Goal: Information Seeking & Learning: Learn about a topic

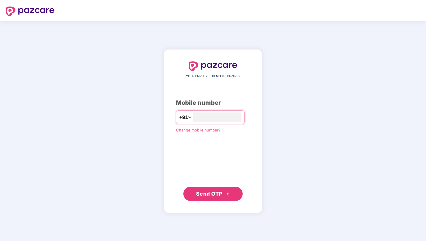
type input "**********"
click at [211, 192] on span "Send OTP" at bounding box center [209, 193] width 26 height 6
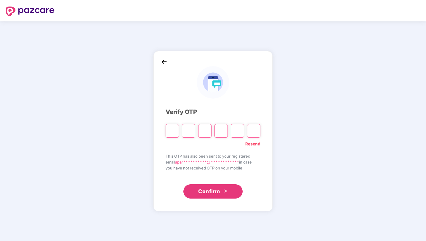
type input "*"
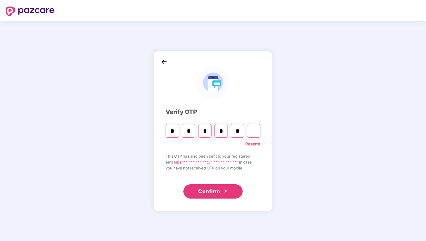
type input "*"
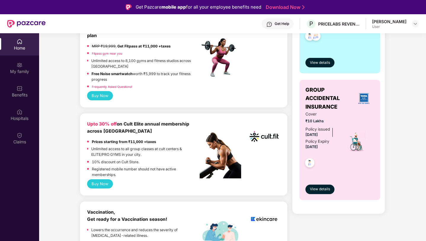
scroll to position [173, 0]
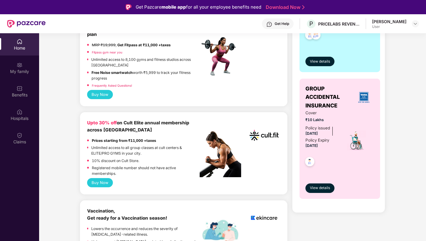
click at [394, 21] on div "[PERSON_NAME]" at bounding box center [389, 22] width 34 height 6
click at [418, 22] on div at bounding box center [415, 23] width 7 height 7
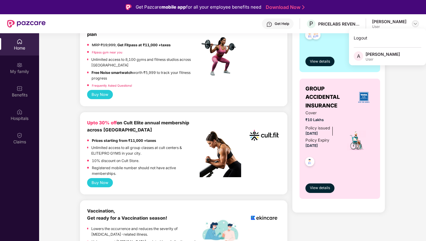
click at [418, 22] on div at bounding box center [415, 23] width 7 height 7
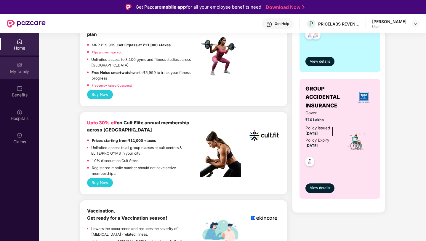
click at [20, 69] on div "My family" at bounding box center [19, 72] width 39 height 6
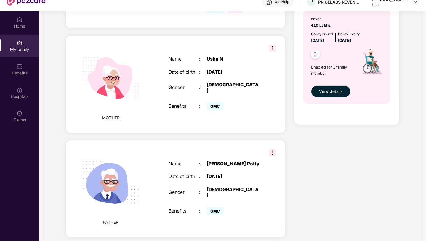
scroll to position [33, 0]
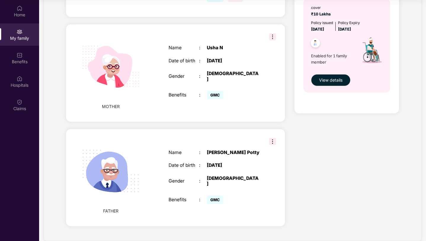
click at [273, 138] on img at bounding box center [272, 141] width 7 height 7
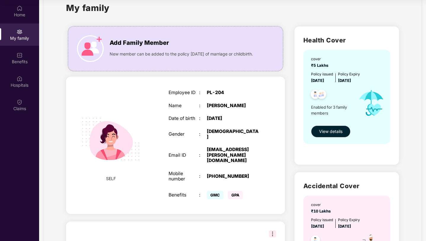
scroll to position [12, 0]
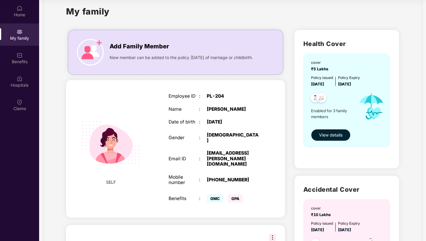
click at [329, 133] on span "View details" at bounding box center [330, 135] width 23 height 7
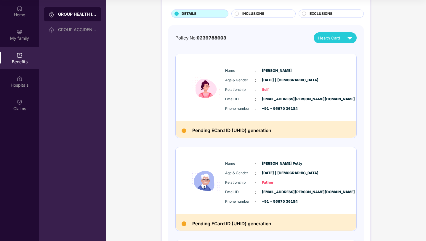
scroll to position [34, 0]
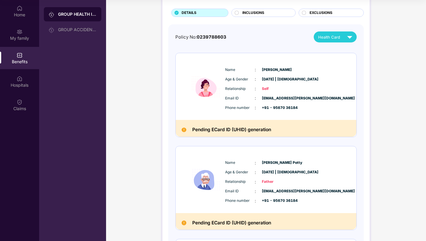
click at [185, 130] on img at bounding box center [184, 130] width 5 height 5
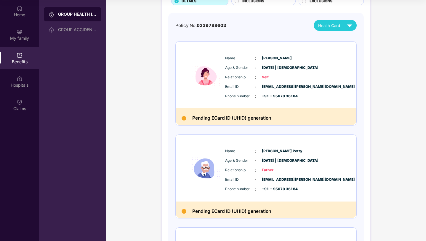
scroll to position [47, 0]
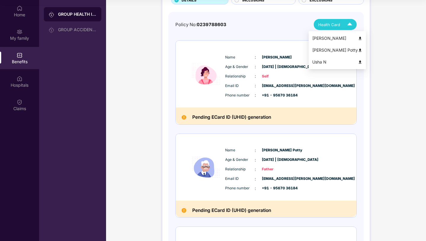
click at [337, 21] on div "Health Card" at bounding box center [336, 24] width 37 height 10
click at [358, 49] on img at bounding box center [360, 50] width 4 height 4
click at [350, 28] on img at bounding box center [350, 24] width 10 height 10
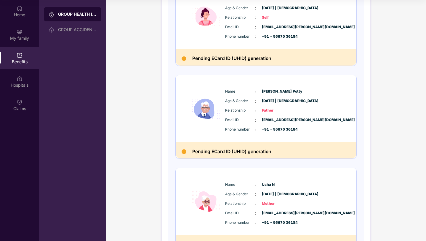
scroll to position [0, 0]
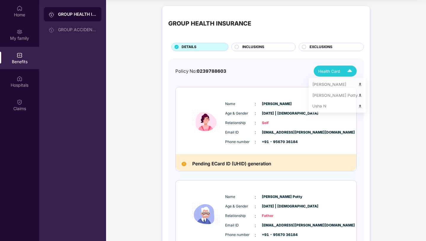
click at [349, 70] on img at bounding box center [350, 71] width 10 height 10
click at [358, 85] on img at bounding box center [360, 85] width 4 height 4
click at [260, 46] on span "INCLUSIONS" at bounding box center [254, 47] width 22 height 6
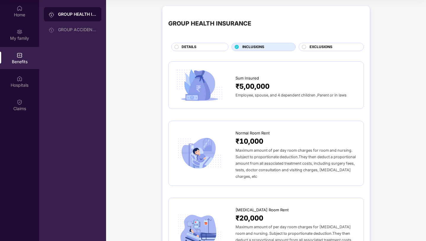
click at [315, 46] on span "EXCLUSIONS" at bounding box center [321, 47] width 23 height 6
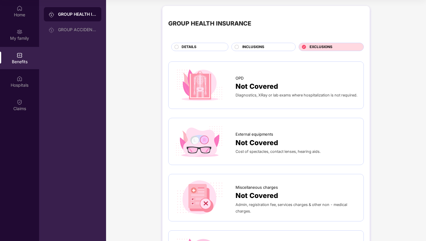
click at [267, 50] on div "INCLUSIONS" at bounding box center [266, 47] width 53 height 7
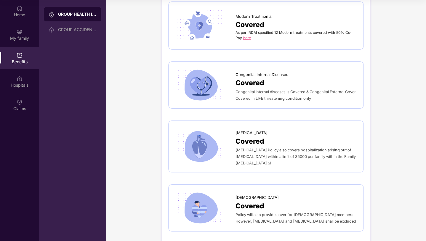
scroll to position [1186, 0]
